Goal: Information Seeking & Learning: Learn about a topic

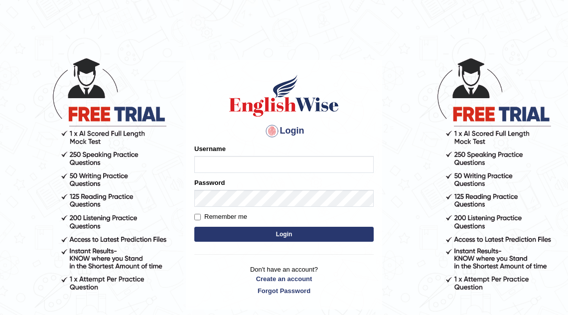
type input "o"
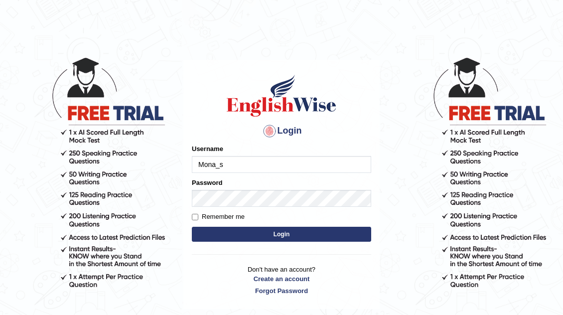
type input "Mona_s"
click at [223, 162] on input "Username" at bounding box center [281, 164] width 179 height 17
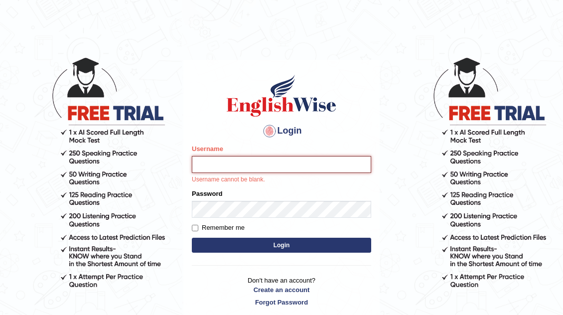
type input "mona_s"
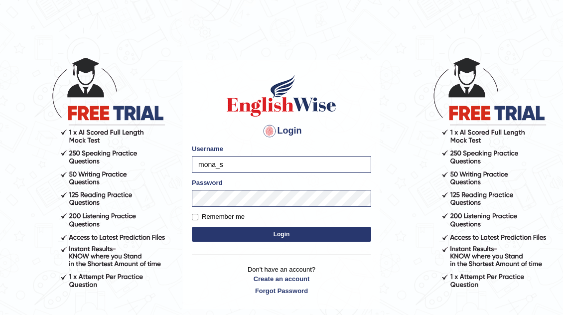
click at [331, 236] on button "Login" at bounding box center [281, 234] width 179 height 15
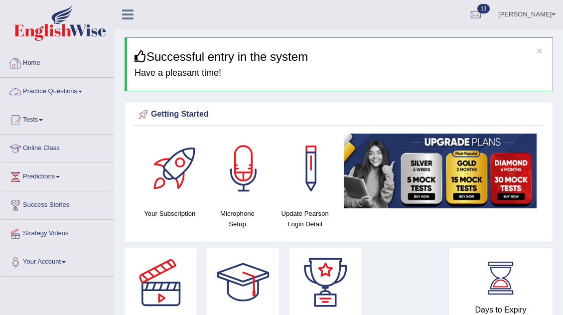
click at [44, 118] on link "Tests" at bounding box center [57, 118] width 114 height 25
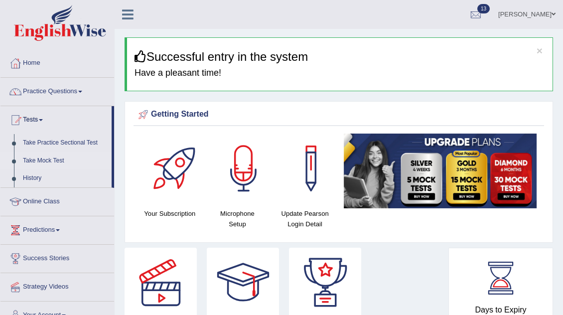
click at [49, 157] on link "Take Mock Test" at bounding box center [64, 161] width 93 height 18
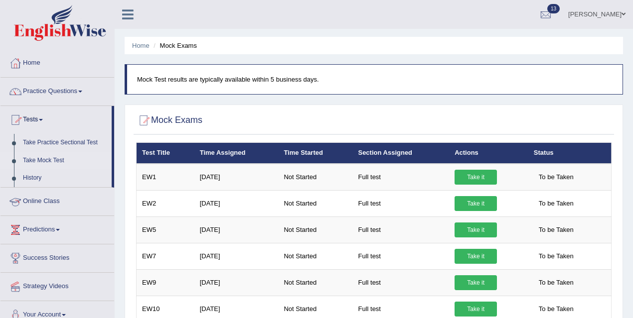
click at [58, 97] on link "Practice Questions" at bounding box center [57, 90] width 114 height 25
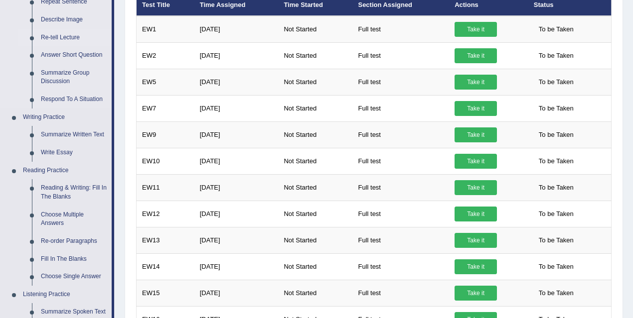
scroll to position [160, 0]
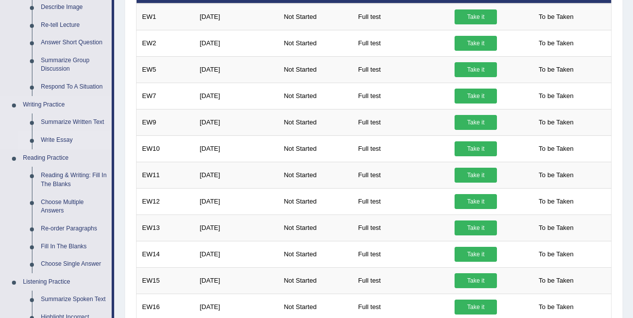
click at [67, 137] on link "Write Essay" at bounding box center [73, 141] width 75 height 18
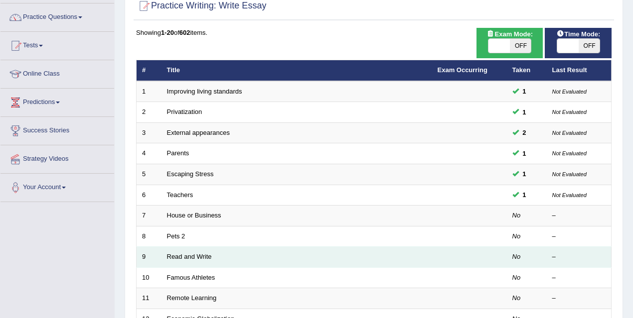
scroll to position [96, 0]
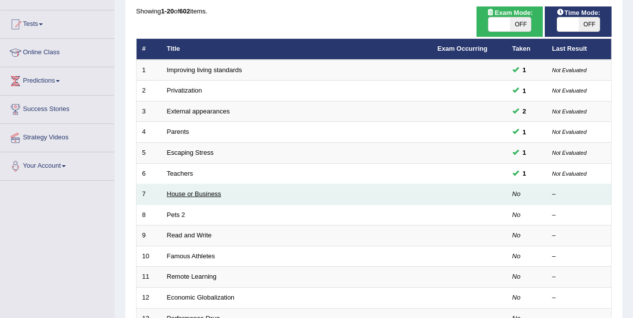
click at [185, 196] on link "House or Business" at bounding box center [194, 193] width 54 height 7
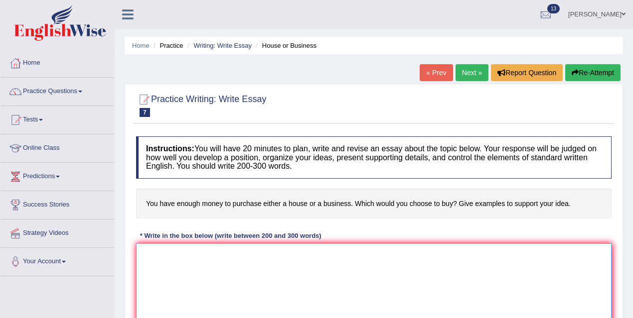
click at [185, 257] on textarea at bounding box center [373, 292] width 475 height 97
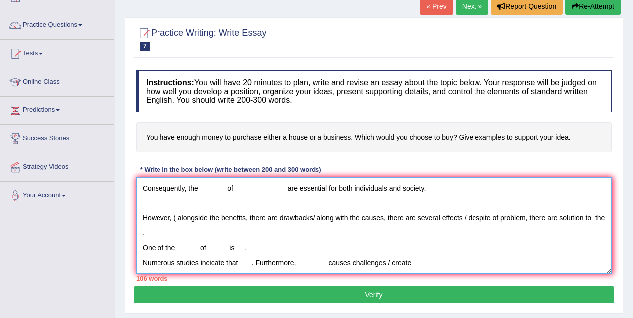
scroll to position [71, 0]
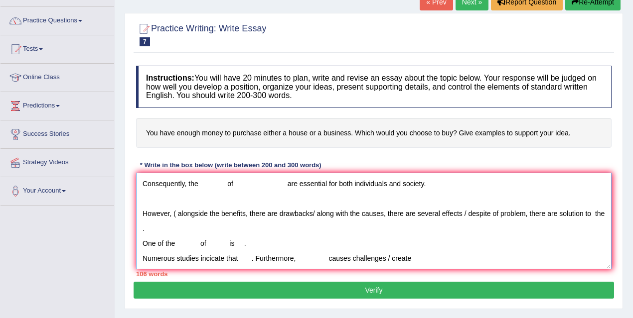
drag, startPoint x: 353, startPoint y: 256, endPoint x: 329, endPoint y: 258, distance: 23.5
click at [329, 258] on textarea "The increasing influence of on our lives has ignited numerous discussions. This…" at bounding box center [373, 221] width 475 height 97
drag, startPoint x: 412, startPoint y: 260, endPoint x: 390, endPoint y: 259, distance: 21.9
click at [390, 259] on textarea "The increasing influence of on our lives has ignited numerous discussions. This…" at bounding box center [373, 221] width 475 height 97
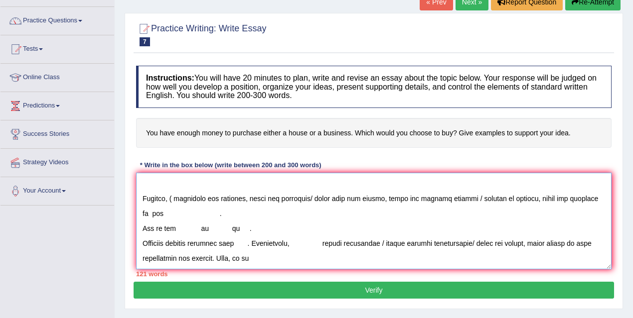
scroll to position [29, 0]
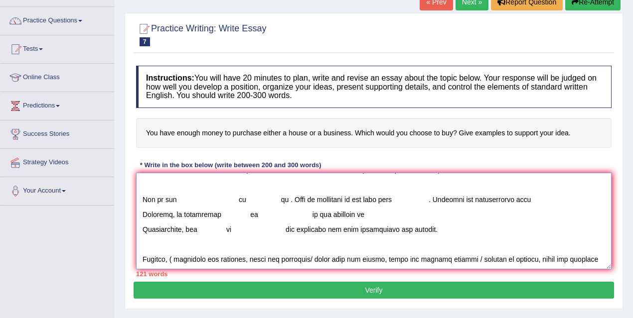
drag, startPoint x: 188, startPoint y: 229, endPoint x: 432, endPoint y: 227, distance: 244.1
click at [432, 227] on textarea at bounding box center [373, 221] width 475 height 97
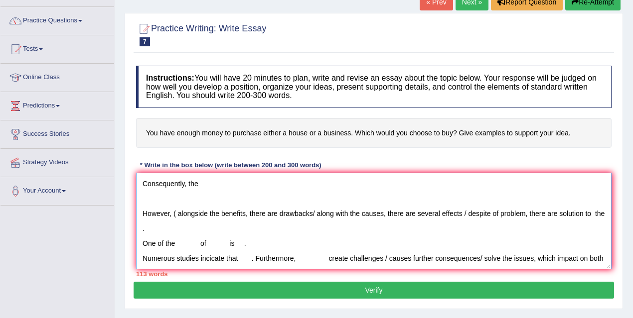
scroll to position [90, 0]
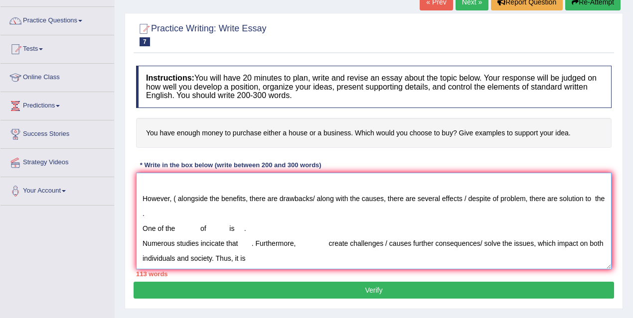
click at [270, 259] on textarea "The increasing influence of on our lives has ignited numerous discussions. This…" at bounding box center [373, 221] width 475 height 97
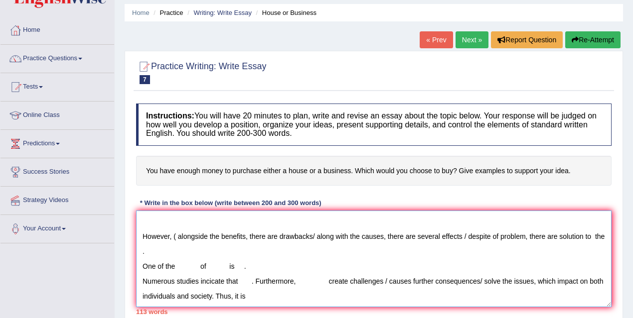
scroll to position [0, 0]
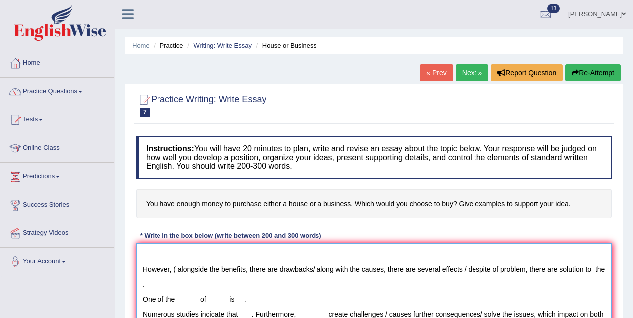
click at [302, 274] on textarea "The increasing influence of on our lives has ignited numerous discussions. This…" at bounding box center [373, 292] width 475 height 97
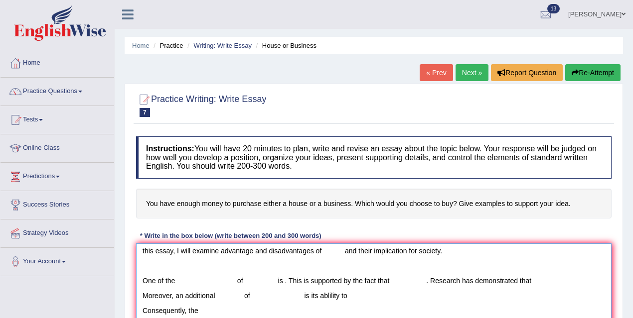
scroll to position [54, 0]
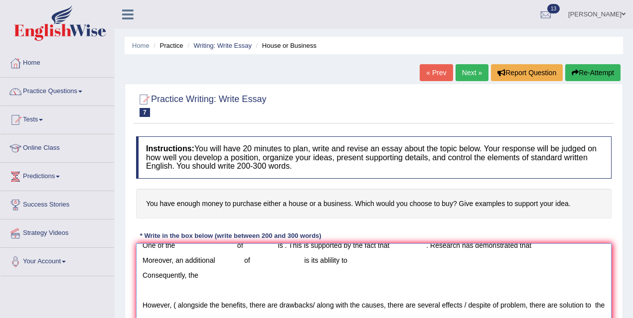
click at [216, 277] on textarea "The increasing influence of on our lives has ignited numerous discussions. This…" at bounding box center [373, 292] width 475 height 97
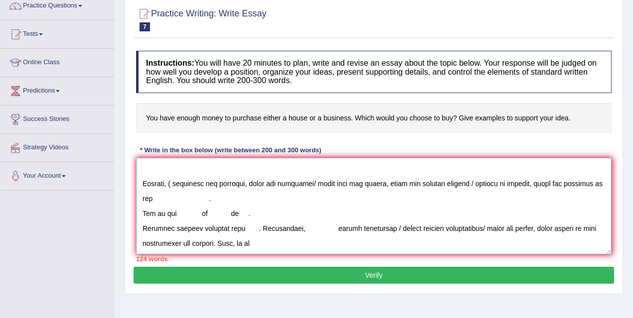
scroll to position [132, 0]
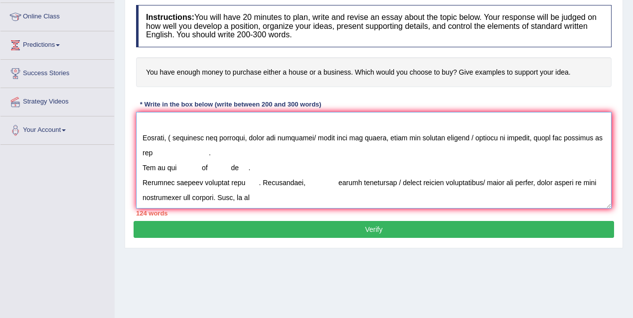
click at [266, 198] on textarea at bounding box center [373, 160] width 475 height 97
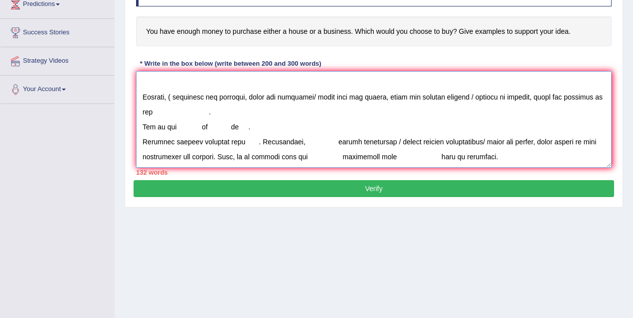
scroll to position [145, 0]
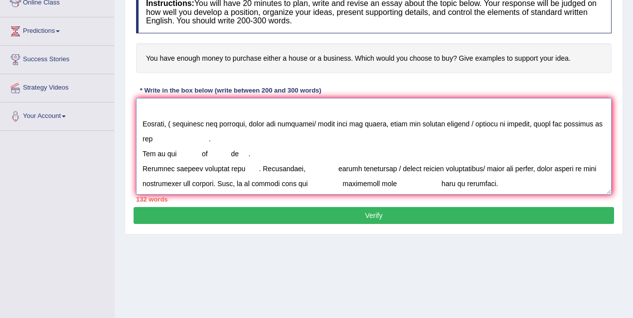
click at [248, 128] on textarea at bounding box center [373, 146] width 475 height 97
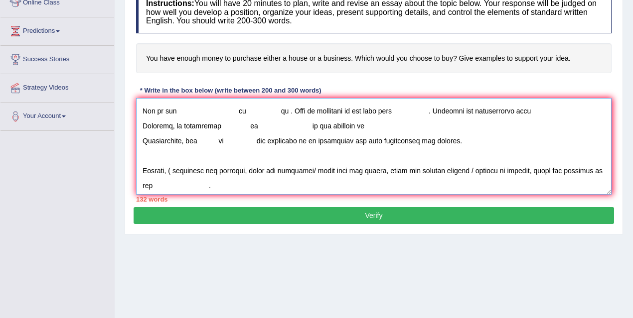
scroll to position [0, 0]
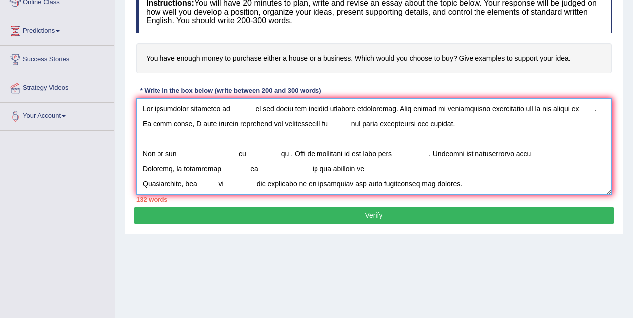
click at [229, 107] on textarea at bounding box center [373, 146] width 475 height 97
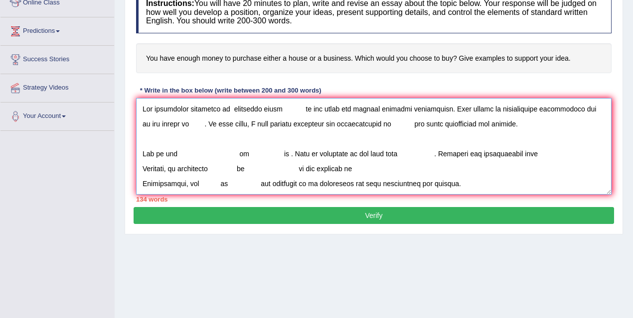
click at [303, 107] on textarea at bounding box center [373, 146] width 475 height 97
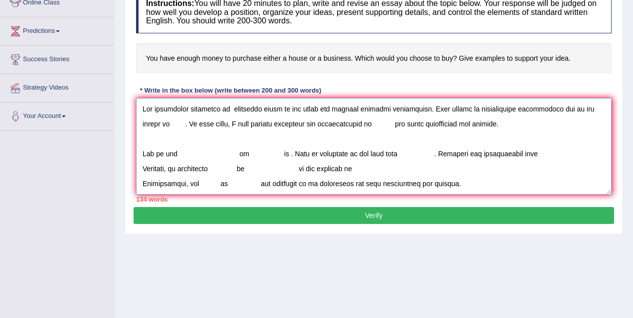
click at [152, 122] on textarea at bounding box center [373, 146] width 475 height 97
click at [151, 121] on textarea at bounding box center [373, 146] width 475 height 97
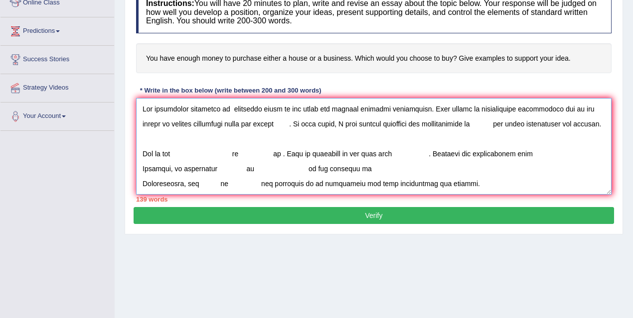
click at [271, 123] on textarea at bounding box center [373, 146] width 475 height 97
click at [447, 121] on textarea at bounding box center [373, 146] width 475 height 97
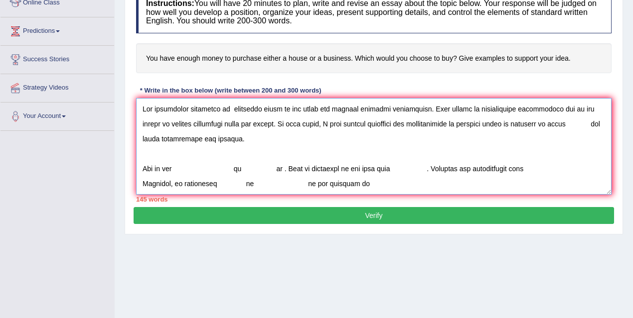
click at [141, 139] on textarea at bounding box center [373, 146] width 475 height 97
click at [177, 167] on textarea at bounding box center [373, 146] width 475 height 97
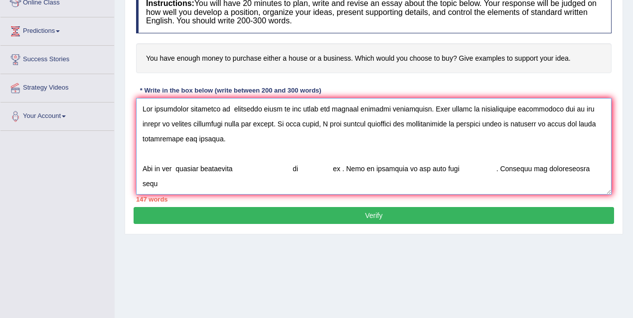
click at [300, 168] on textarea at bounding box center [373, 146] width 475 height 97
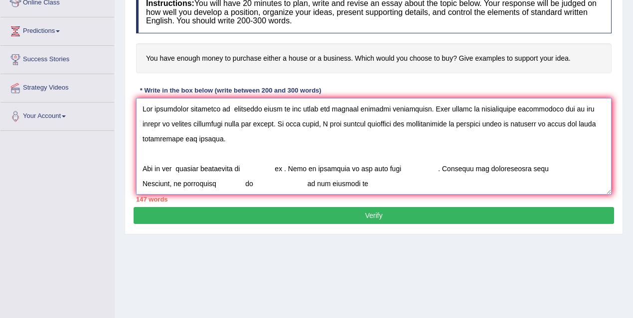
click at [249, 166] on textarea at bounding box center [373, 146] width 475 height 97
click at [336, 167] on textarea at bounding box center [373, 146] width 475 height 97
click at [308, 168] on textarea at bounding box center [373, 146] width 475 height 97
click at [552, 168] on textarea at bounding box center [373, 146] width 475 height 97
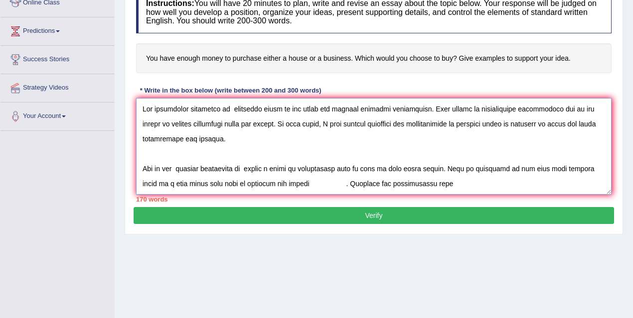
click at [323, 183] on textarea at bounding box center [373, 146] width 475 height 97
click at [394, 181] on textarea at bounding box center [373, 146] width 475 height 97
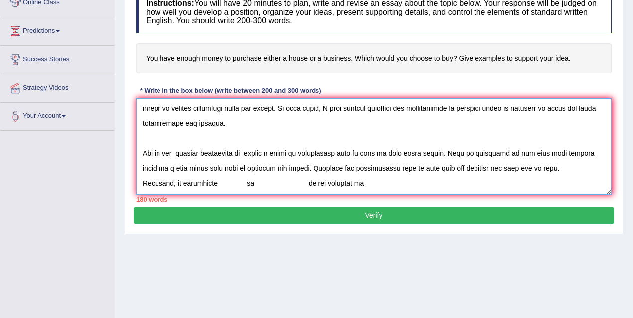
scroll to position [27, 0]
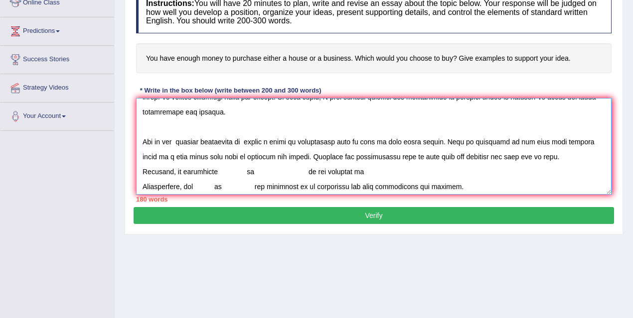
click at [141, 171] on textarea at bounding box center [373, 146] width 475 height 97
click at [152, 170] on textarea at bounding box center [373, 146] width 475 height 97
click at [141, 169] on textarea at bounding box center [373, 146] width 475 height 97
click at [173, 169] on textarea at bounding box center [373, 146] width 475 height 97
click at [274, 170] on textarea at bounding box center [373, 146] width 475 height 97
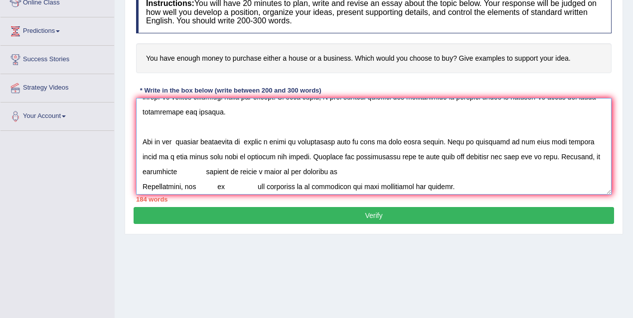
click at [271, 170] on textarea at bounding box center [373, 146] width 475 height 97
click at [142, 184] on textarea at bounding box center [373, 146] width 475 height 97
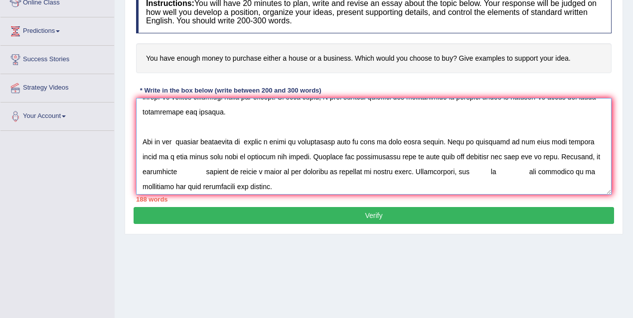
click at [403, 171] on textarea at bounding box center [373, 146] width 475 height 97
drag, startPoint x: 457, startPoint y: 172, endPoint x: 463, endPoint y: 171, distance: 6.1
click at [457, 172] on textarea at bounding box center [373, 146] width 475 height 97
click at [447, 170] on textarea at bounding box center [373, 146] width 475 height 97
click at [551, 170] on textarea at bounding box center [373, 146] width 475 height 97
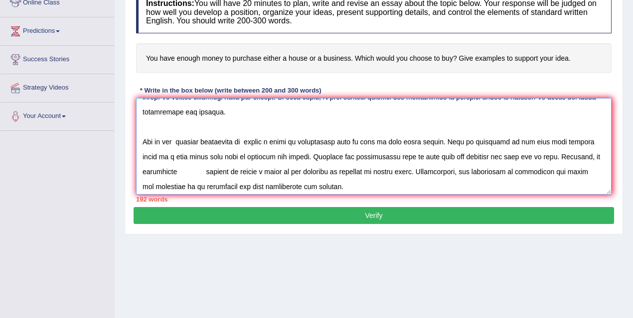
click at [519, 171] on textarea at bounding box center [373, 146] width 475 height 97
click at [141, 185] on textarea at bounding box center [373, 146] width 475 height 97
click at [142, 185] on textarea at bounding box center [373, 146] width 475 height 97
click at [586, 171] on textarea at bounding box center [373, 146] width 475 height 97
click at [586, 170] on textarea at bounding box center [373, 146] width 475 height 97
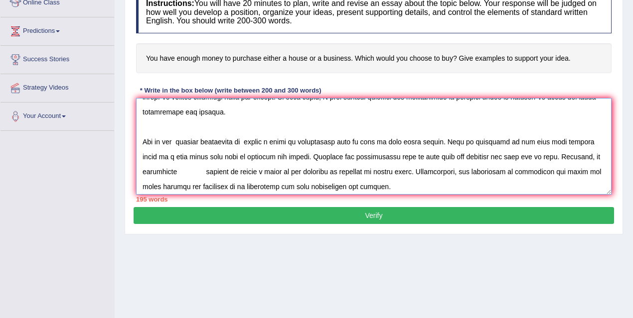
click at [141, 185] on textarea at bounding box center [373, 146] width 475 height 97
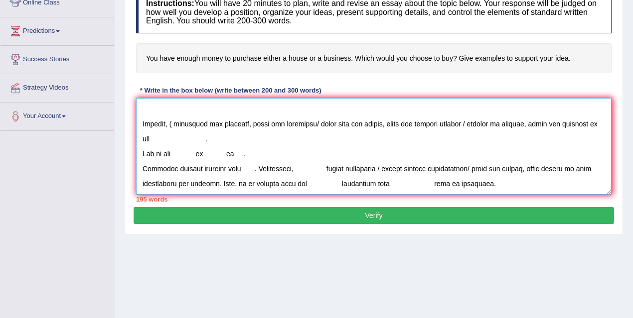
scroll to position [123, 0]
click at [173, 121] on textarea at bounding box center [373, 146] width 475 height 97
drag, startPoint x: 310, startPoint y: 117, endPoint x: 599, endPoint y: 121, distance: 289.5
click at [599, 121] on textarea at bounding box center [373, 146] width 475 height 97
click at [505, 143] on textarea at bounding box center [373, 146] width 475 height 97
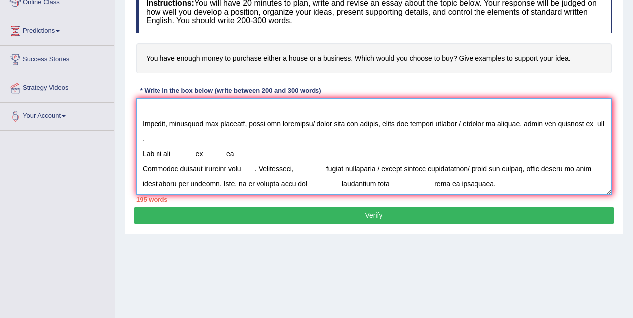
drag, startPoint x: 308, startPoint y: 119, endPoint x: 335, endPoint y: 118, distance: 26.9
click at [334, 118] on textarea at bounding box center [373, 146] width 475 height 97
drag, startPoint x: 310, startPoint y: 119, endPoint x: 571, endPoint y: 121, distance: 260.6
click at [571, 121] on textarea at bounding box center [373, 146] width 475 height 97
click at [565, 121] on textarea at bounding box center [373, 146] width 475 height 97
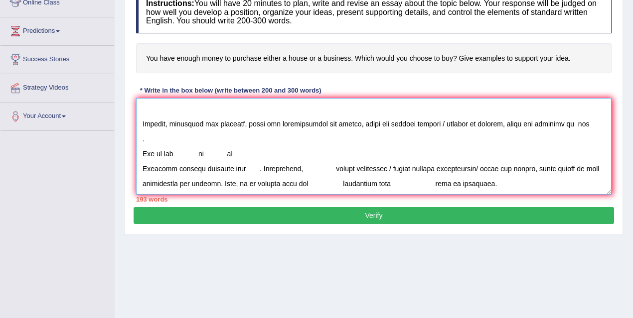
click at [566, 120] on textarea at bounding box center [373, 146] width 475 height 97
drag, startPoint x: 566, startPoint y: 120, endPoint x: 549, endPoint y: 123, distance: 18.3
click at [545, 123] on textarea at bounding box center [373, 146] width 475 height 97
click at [557, 137] on textarea at bounding box center [373, 146] width 475 height 97
click at [567, 118] on textarea at bounding box center [373, 146] width 475 height 97
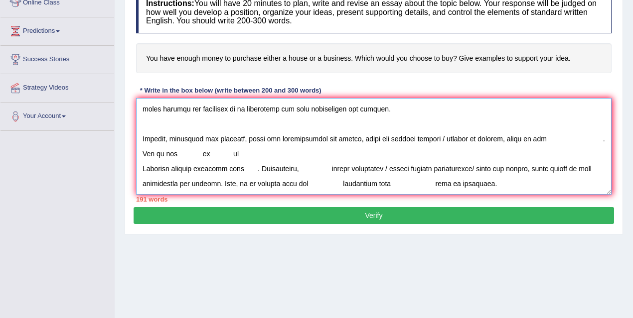
scroll to position [120, 0]
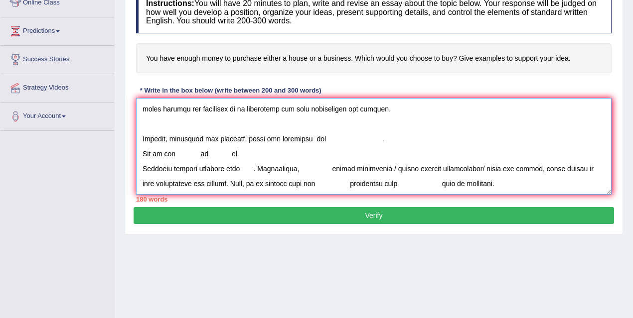
click at [326, 123] on textarea at bounding box center [373, 146] width 475 height 97
click at [431, 123] on textarea at bounding box center [373, 146] width 475 height 97
click at [386, 126] on textarea at bounding box center [373, 146] width 475 height 97
click at [141, 138] on textarea at bounding box center [373, 146] width 475 height 97
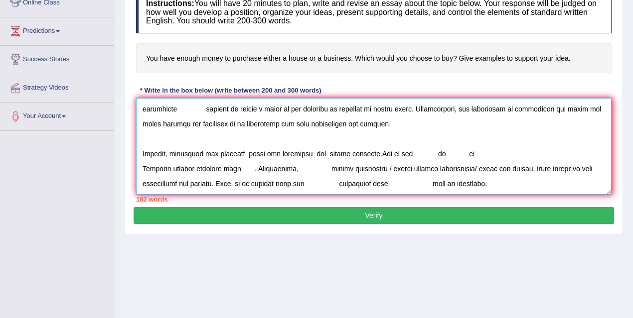
scroll to position [105, 0]
click at [415, 138] on textarea at bounding box center [373, 146] width 475 height 97
click at [476, 138] on textarea at bounding box center [373, 146] width 475 height 97
click at [461, 138] on textarea at bounding box center [373, 146] width 475 height 97
drag, startPoint x: 544, startPoint y: 137, endPoint x: 550, endPoint y: 137, distance: 7.0
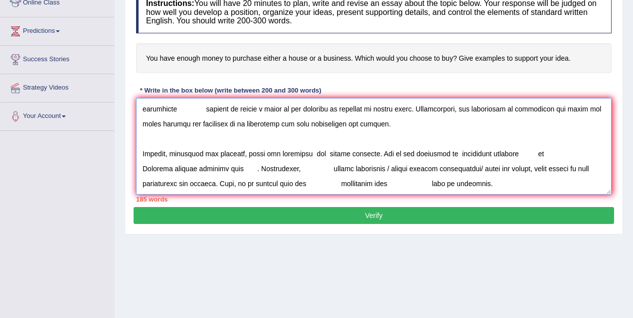
click at [544, 137] on textarea at bounding box center [373, 146] width 475 height 97
click at [535, 138] on textarea at bounding box center [373, 146] width 475 height 97
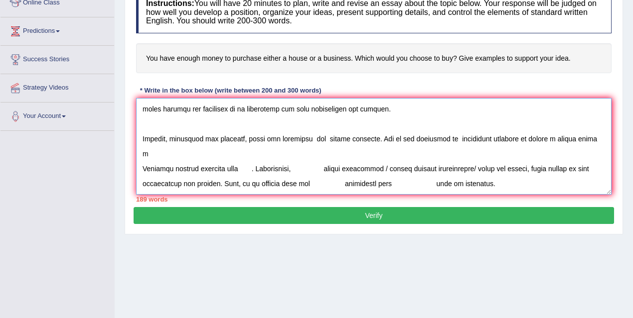
scroll to position [120, 0]
click at [142, 153] on textarea at bounding box center [373, 146] width 475 height 97
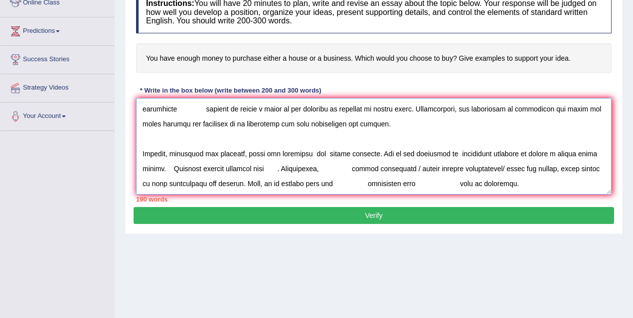
scroll to position [105, 0]
click at [263, 152] on textarea at bounding box center [373, 146] width 475 height 97
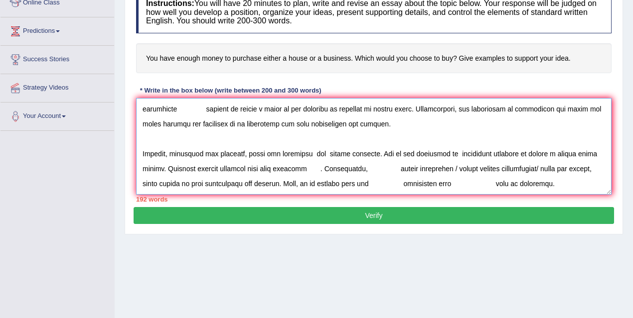
click at [160, 152] on textarea at bounding box center [373, 146] width 475 height 97
click at [311, 153] on textarea at bounding box center [373, 146] width 475 height 97
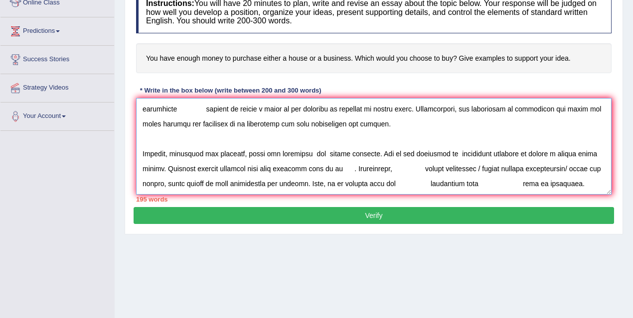
scroll to position [120, 0]
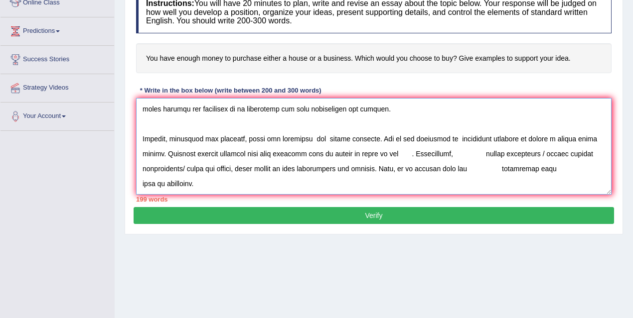
click at [419, 139] on textarea at bounding box center [373, 146] width 475 height 97
click at [452, 138] on textarea at bounding box center [373, 146] width 475 height 97
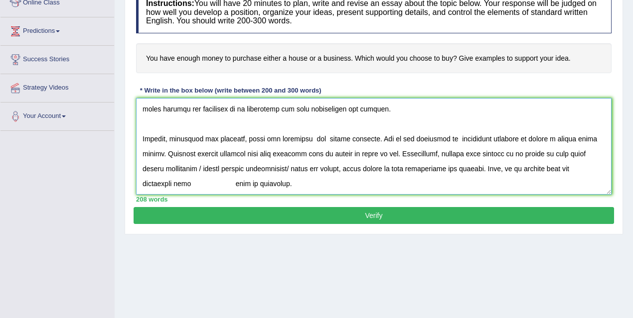
click at [187, 153] on textarea at bounding box center [373, 146] width 475 height 97
drag, startPoint x: 221, startPoint y: 152, endPoint x: 375, endPoint y: 153, distance: 153.9
click at [375, 153] on textarea at bounding box center [373, 146] width 475 height 97
drag, startPoint x: 163, startPoint y: 152, endPoint x: 137, endPoint y: 153, distance: 25.9
click at [137, 153] on textarea at bounding box center [373, 146] width 475 height 97
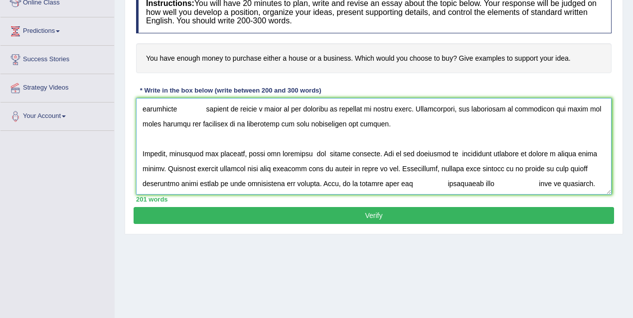
click at [587, 138] on textarea at bounding box center [373, 146] width 475 height 97
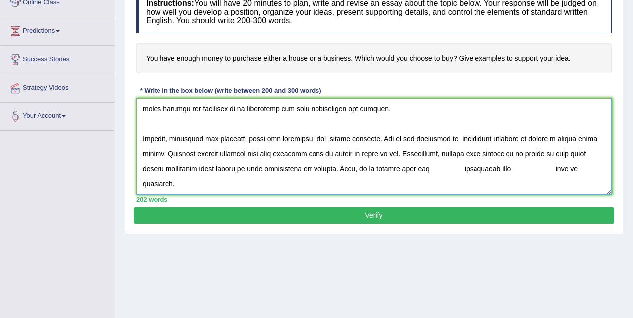
click at [444, 152] on textarea at bounding box center [373, 146] width 475 height 97
click at [514, 152] on textarea at bounding box center [373, 146] width 475 height 97
click at [533, 154] on textarea at bounding box center [373, 146] width 475 height 97
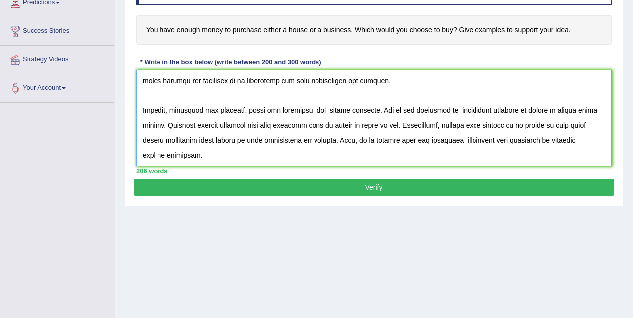
scroll to position [201, 0]
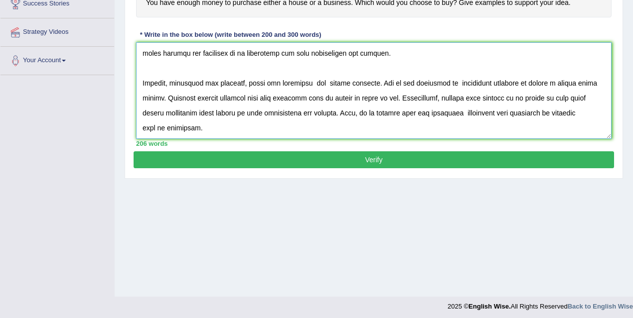
type textarea "The increasing influence of investing money on our lives has ignited numerous d…"
click at [371, 158] on button "Verify" at bounding box center [374, 159] width 480 height 17
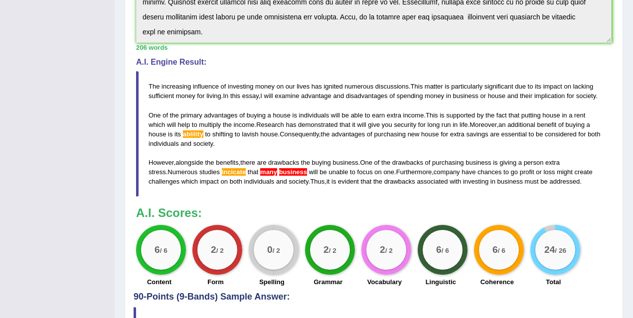
scroll to position [284, 0]
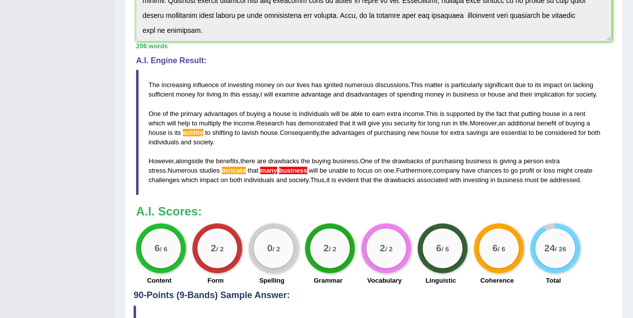
click at [364, 209] on div "Instructions: You will have 20 minutes to plan, write and revise an essay about…" at bounding box center [374, 69] width 480 height 443
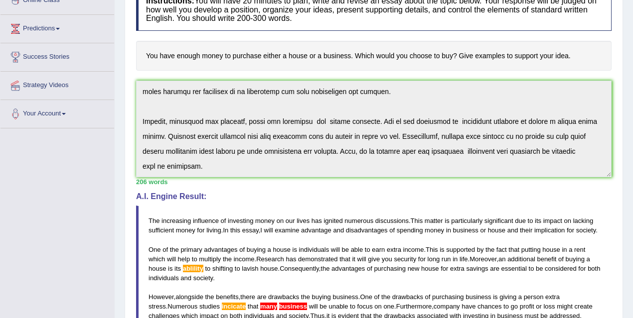
scroll to position [0, 0]
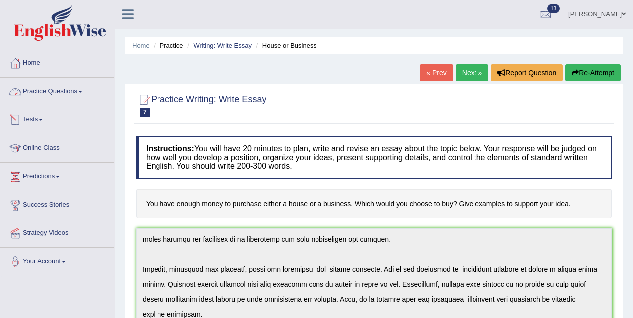
click at [58, 87] on link "Practice Questions" at bounding box center [57, 90] width 114 height 25
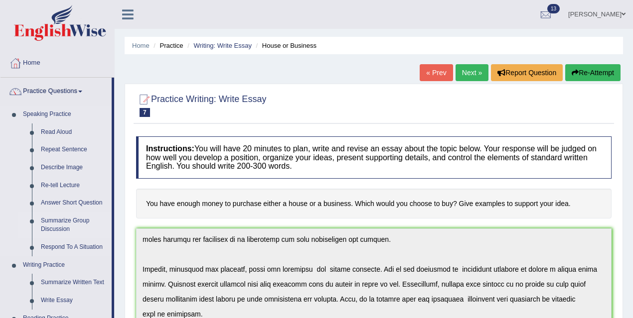
click at [67, 226] on link "Summarize Group Discussion" at bounding box center [73, 225] width 75 height 26
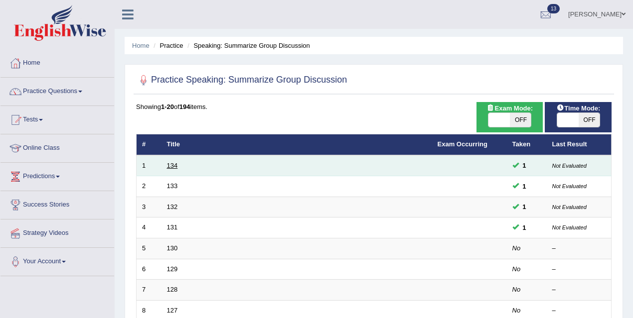
click at [176, 167] on link "134" at bounding box center [172, 165] width 11 height 7
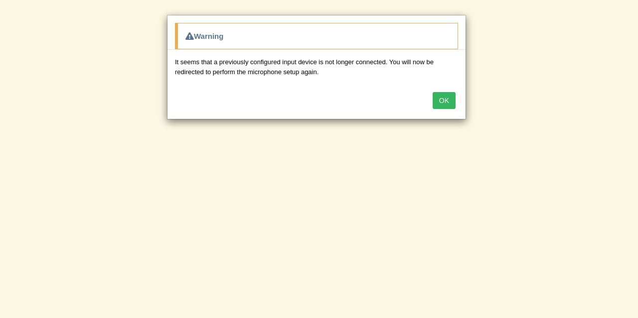
click at [446, 105] on button "OK" at bounding box center [443, 100] width 23 height 17
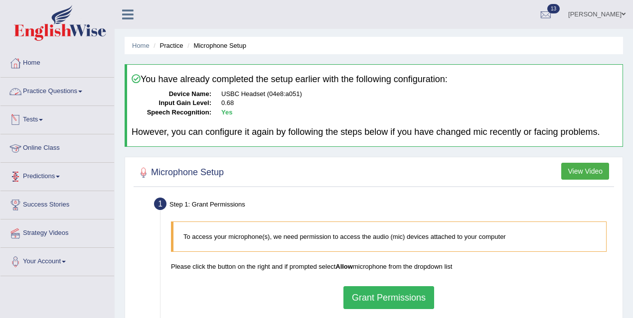
click at [79, 97] on link "Practice Questions" at bounding box center [57, 90] width 114 height 25
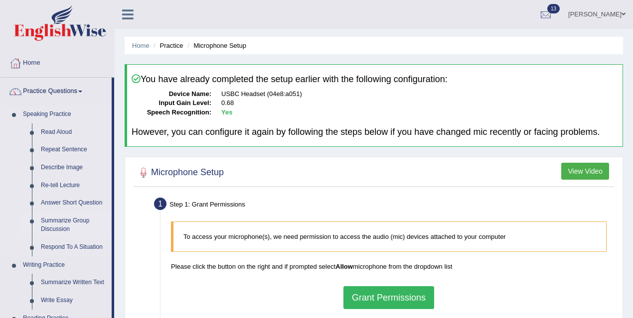
click at [68, 223] on link "Summarize Group Discussion" at bounding box center [73, 225] width 75 height 26
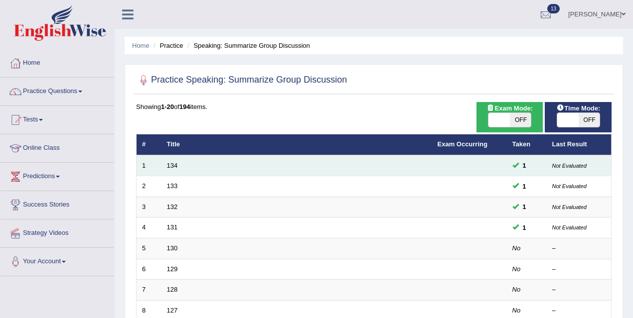
click at [198, 169] on td "134" at bounding box center [296, 165] width 271 height 21
click at [170, 163] on link "134" at bounding box center [172, 165] width 11 height 7
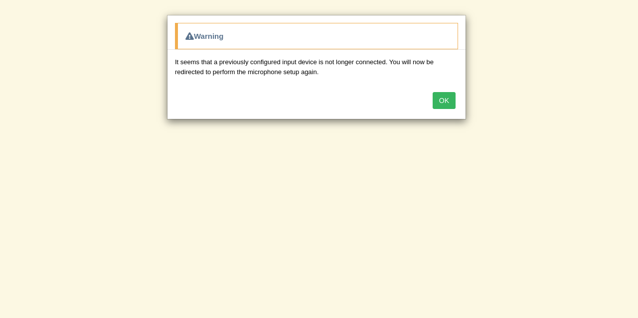
click at [447, 103] on button "OK" at bounding box center [443, 100] width 23 height 17
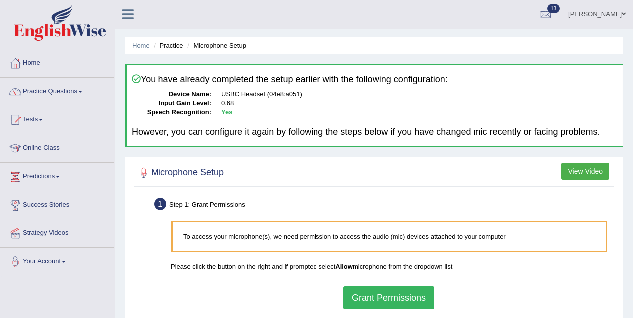
click at [64, 86] on link "Practice Questions" at bounding box center [57, 90] width 114 height 25
